Goal: Information Seeking & Learning: Learn about a topic

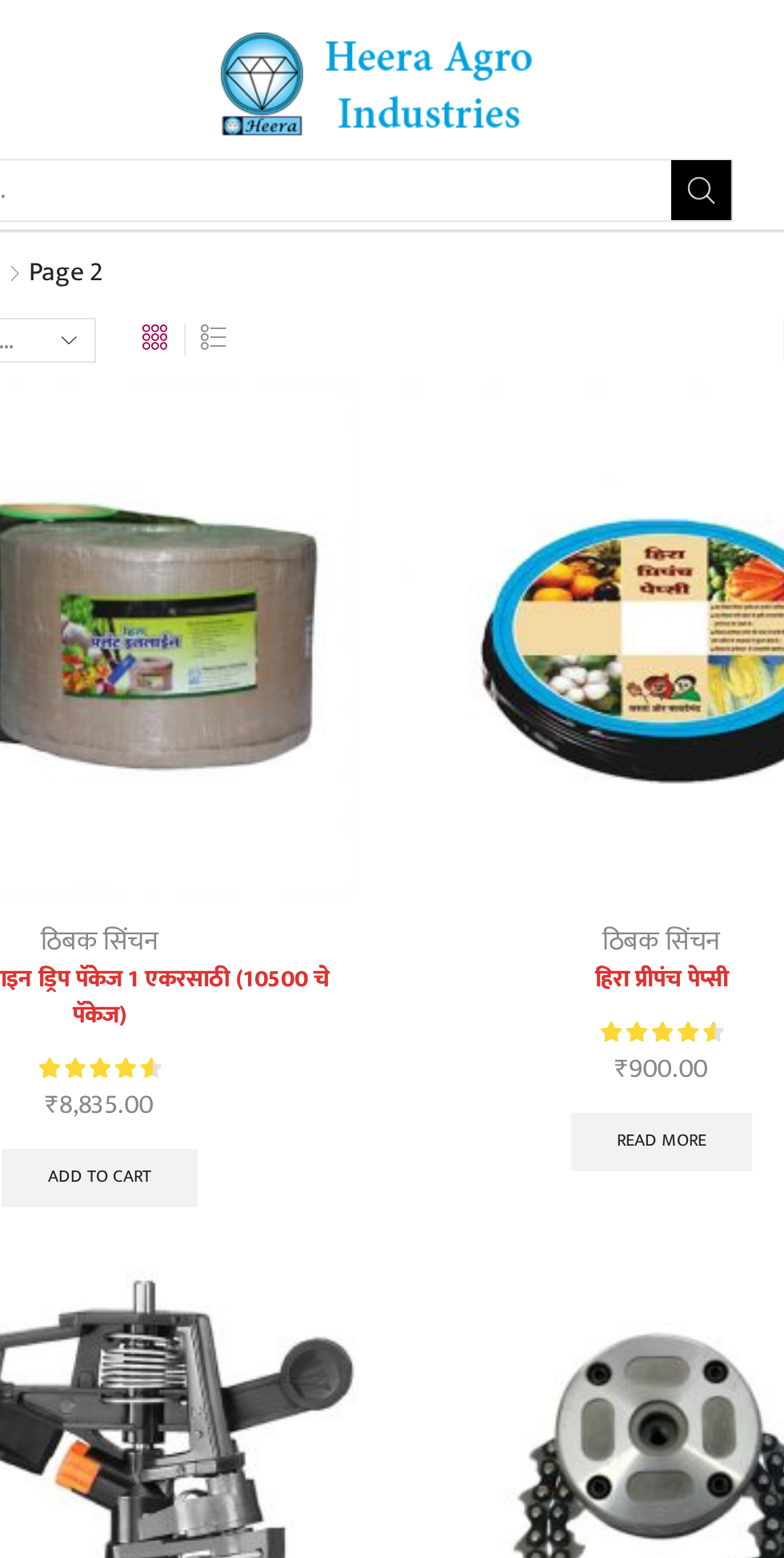
click at [506, 104] on input "Search input" at bounding box center [330, 101] width 434 height 32
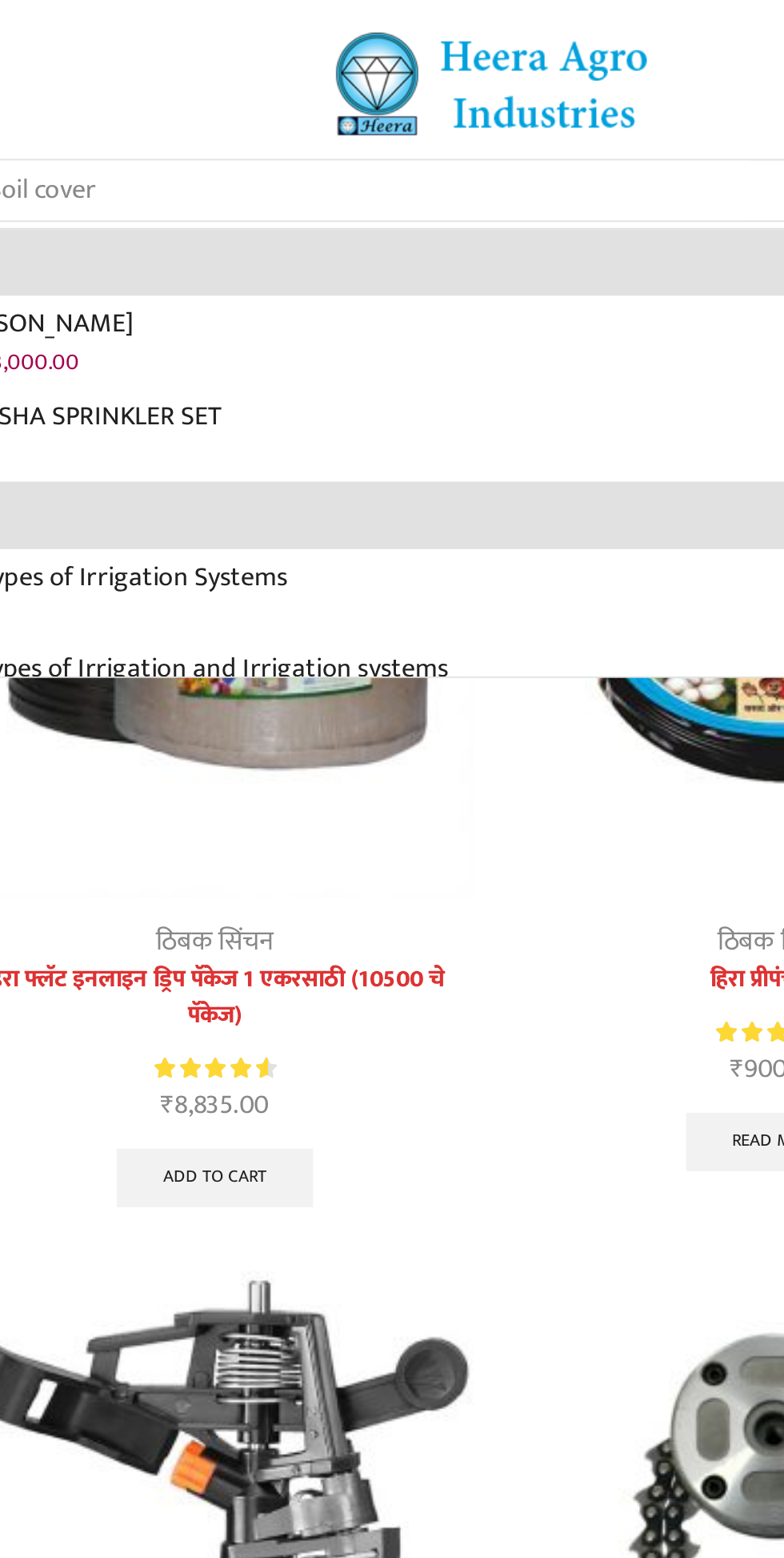
type input "Soil cover"
click at [547, 86] on button "Search" at bounding box center [562, 101] width 32 height 32
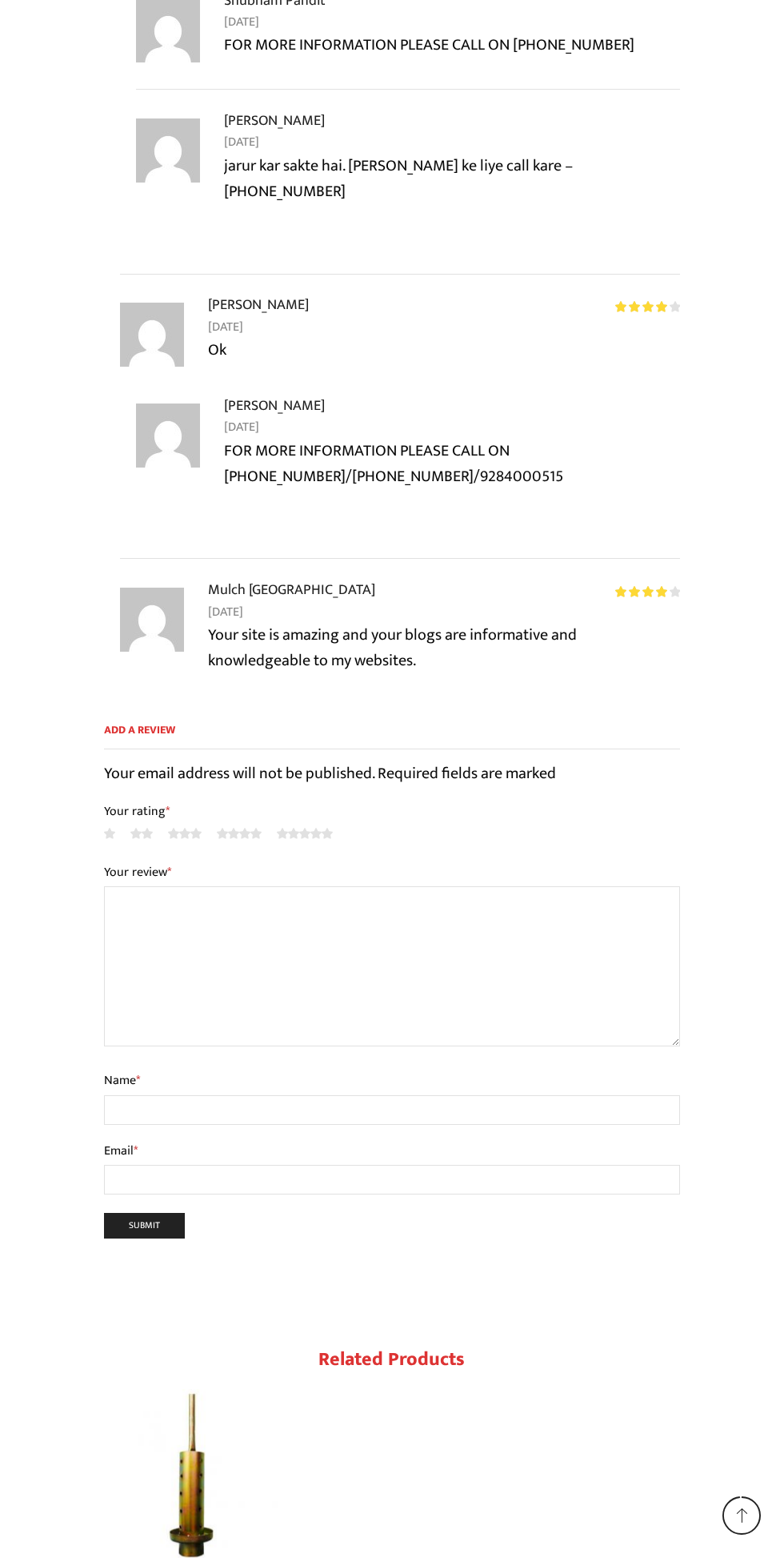
scroll to position [5448, 0]
